Goal: Transaction & Acquisition: Purchase product/service

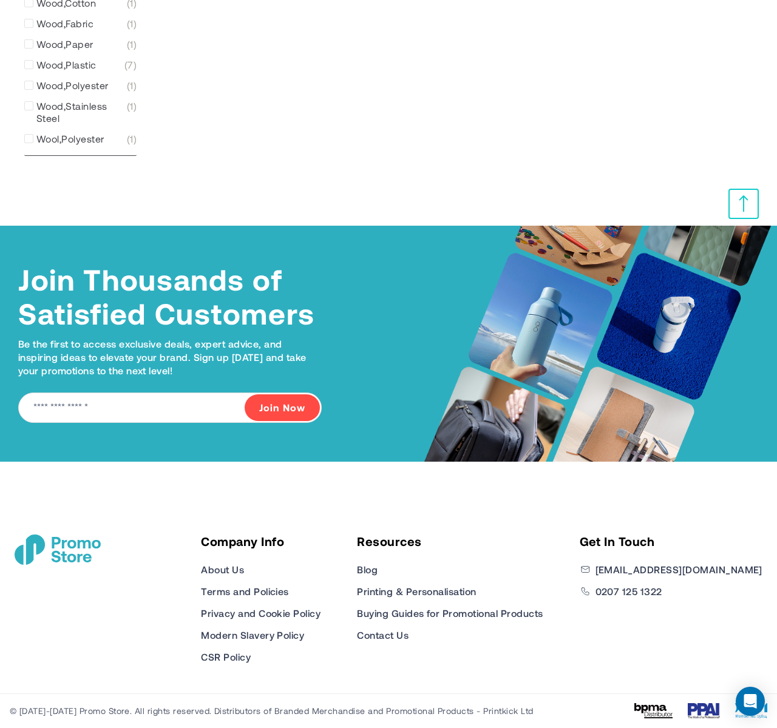
scroll to position [2820, 0]
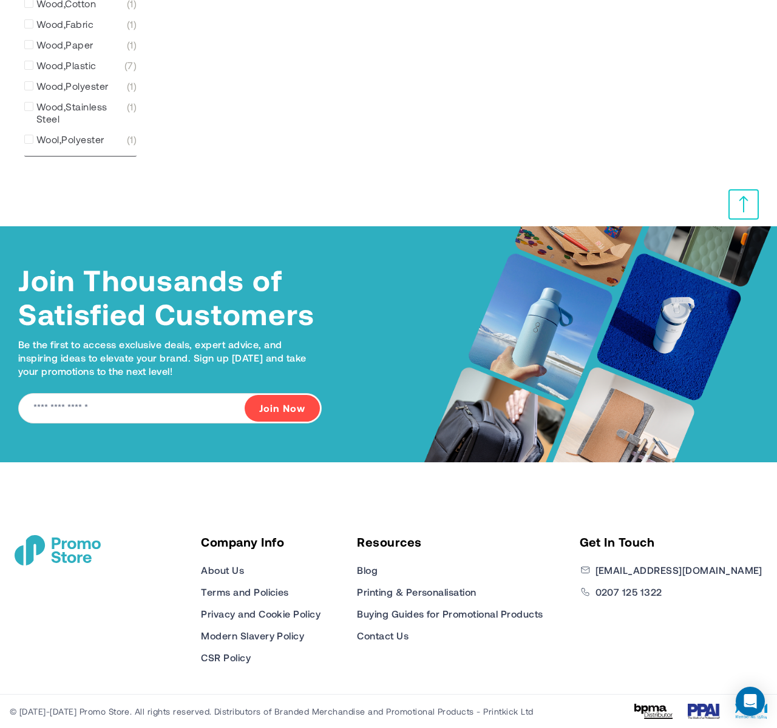
type input "****"
type input "*****"
